Goal: Transaction & Acquisition: Book appointment/travel/reservation

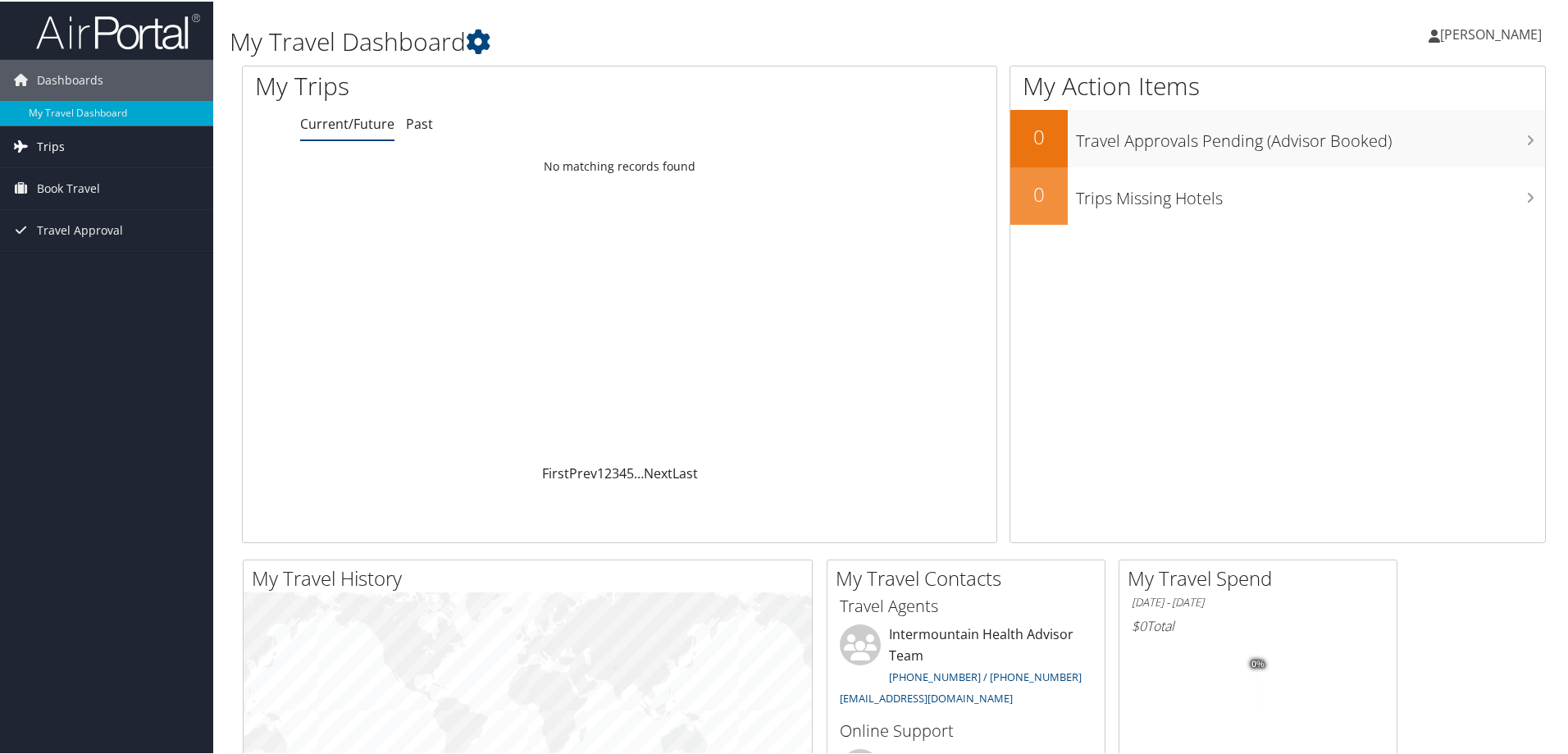
click at [90, 138] on link "Trips" at bounding box center [107, 145] width 214 height 41
click at [69, 254] on span "Book Travel" at bounding box center [69, 260] width 63 height 41
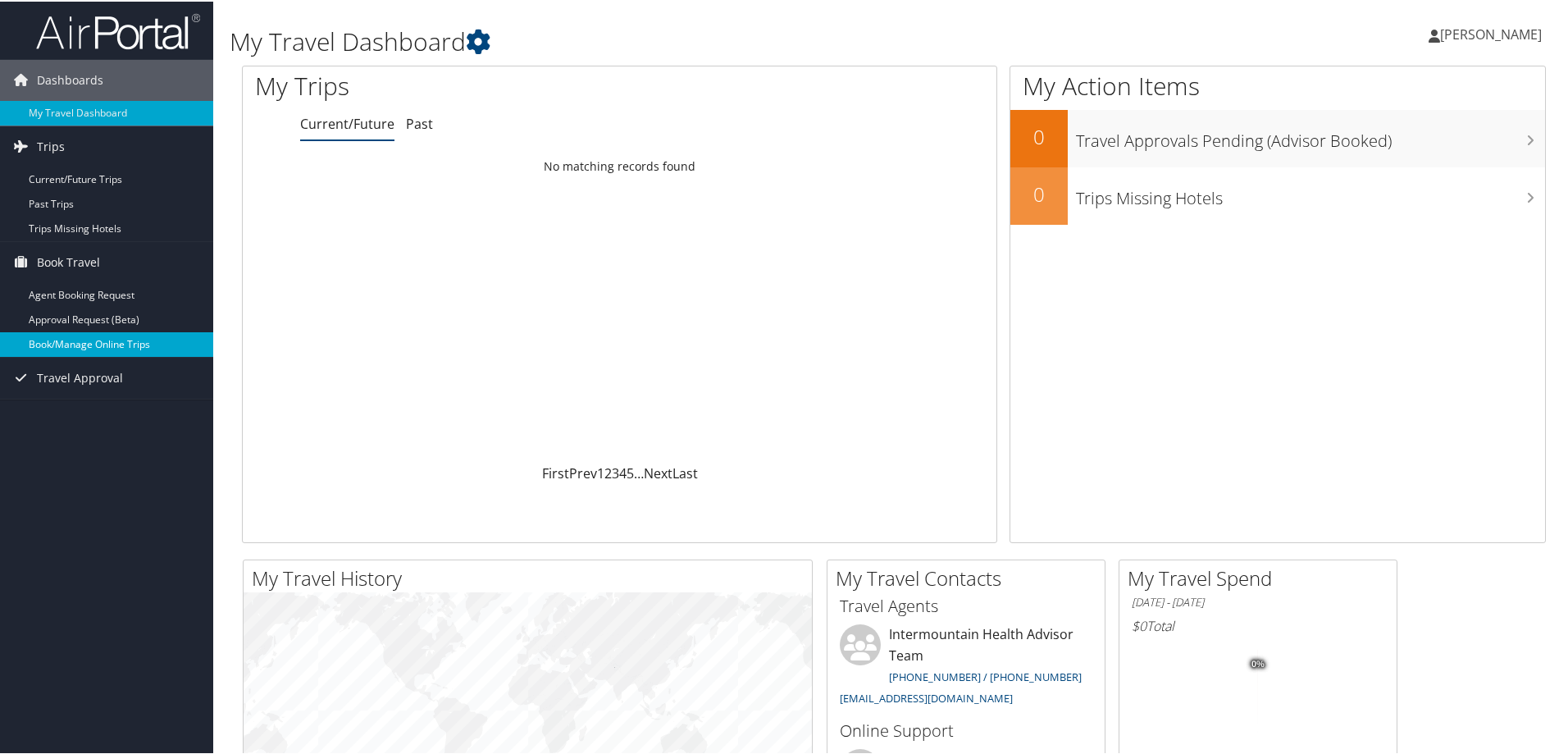
click at [73, 347] on link "Book/Manage Online Trips" at bounding box center [107, 343] width 214 height 25
